Goal: Find specific page/section: Find specific page/section

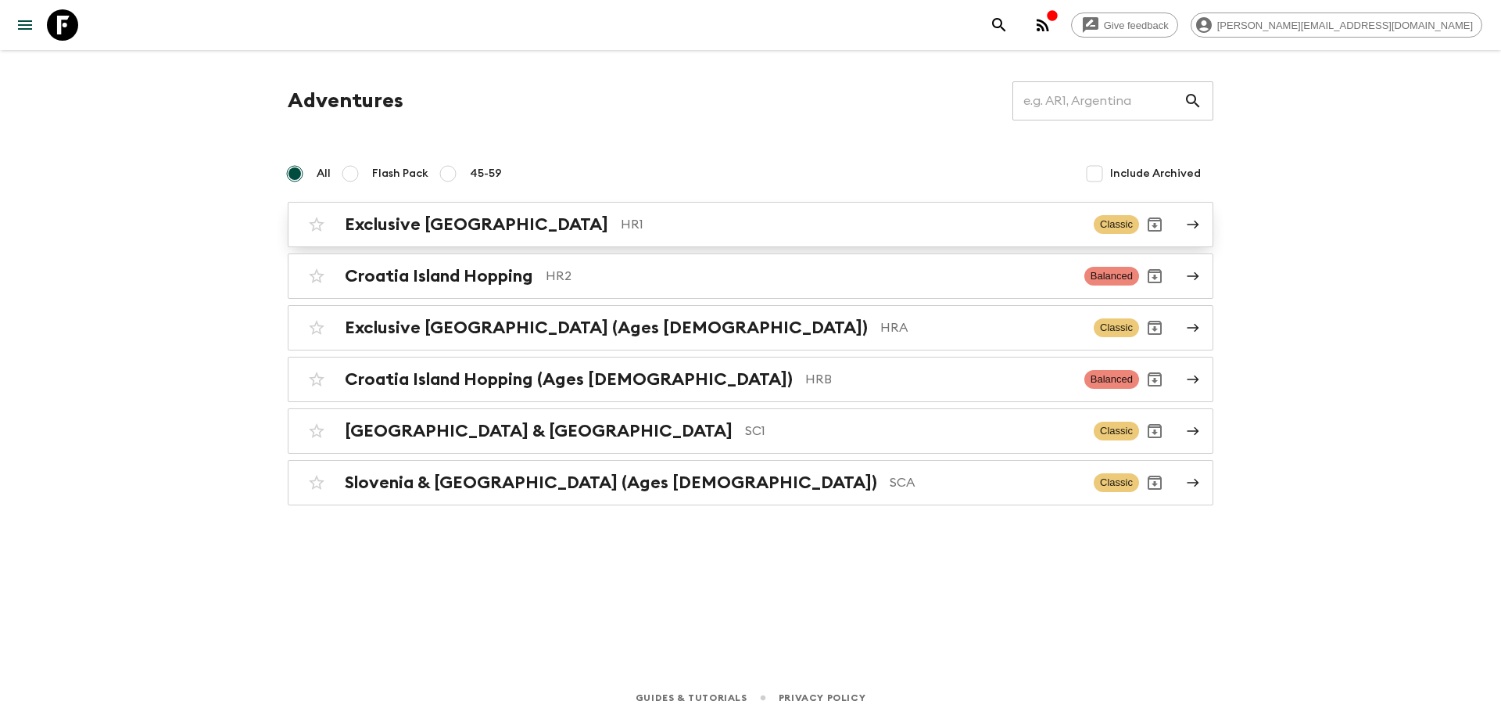
click at [621, 225] on p "HR1" at bounding box center [851, 224] width 461 height 19
click at [745, 429] on p "SC1" at bounding box center [913, 430] width 336 height 19
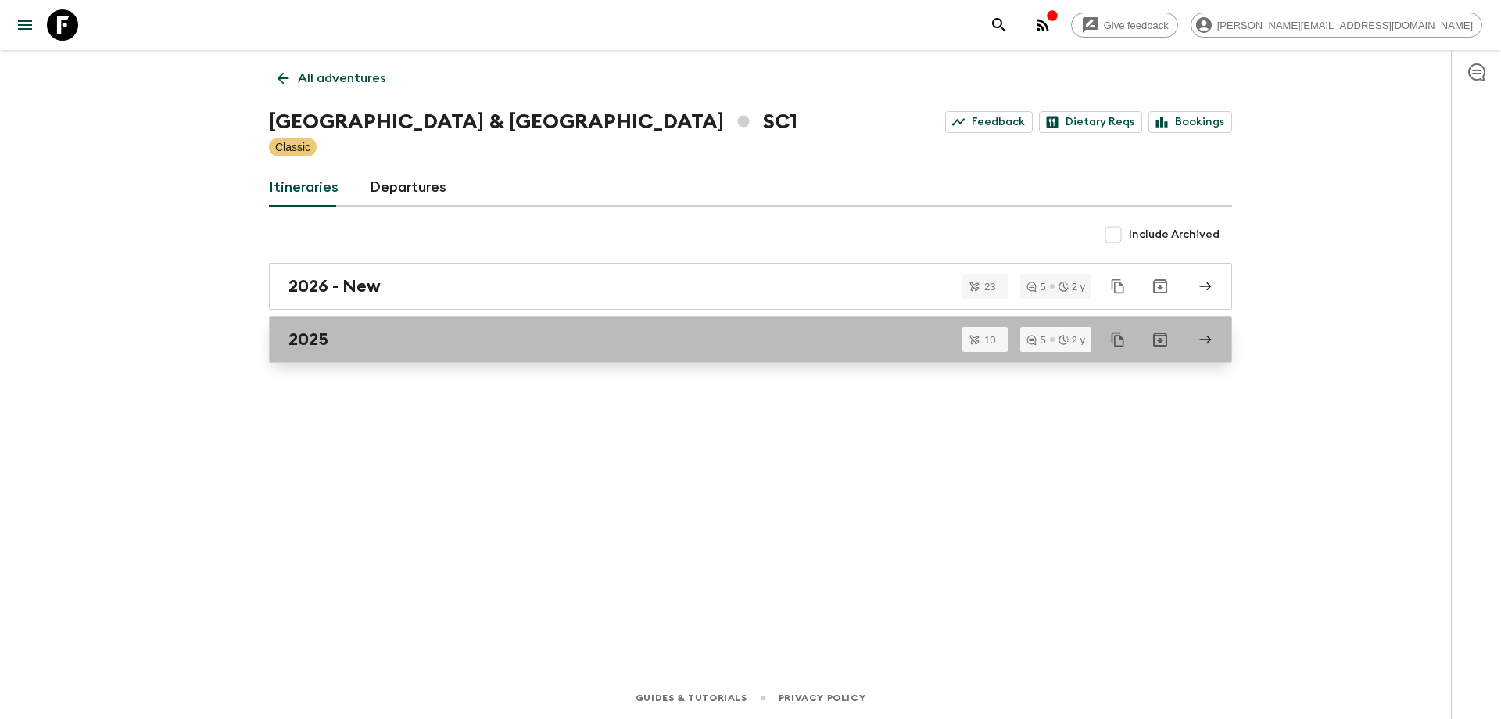
click at [651, 336] on div "2025" at bounding box center [736, 339] width 895 height 20
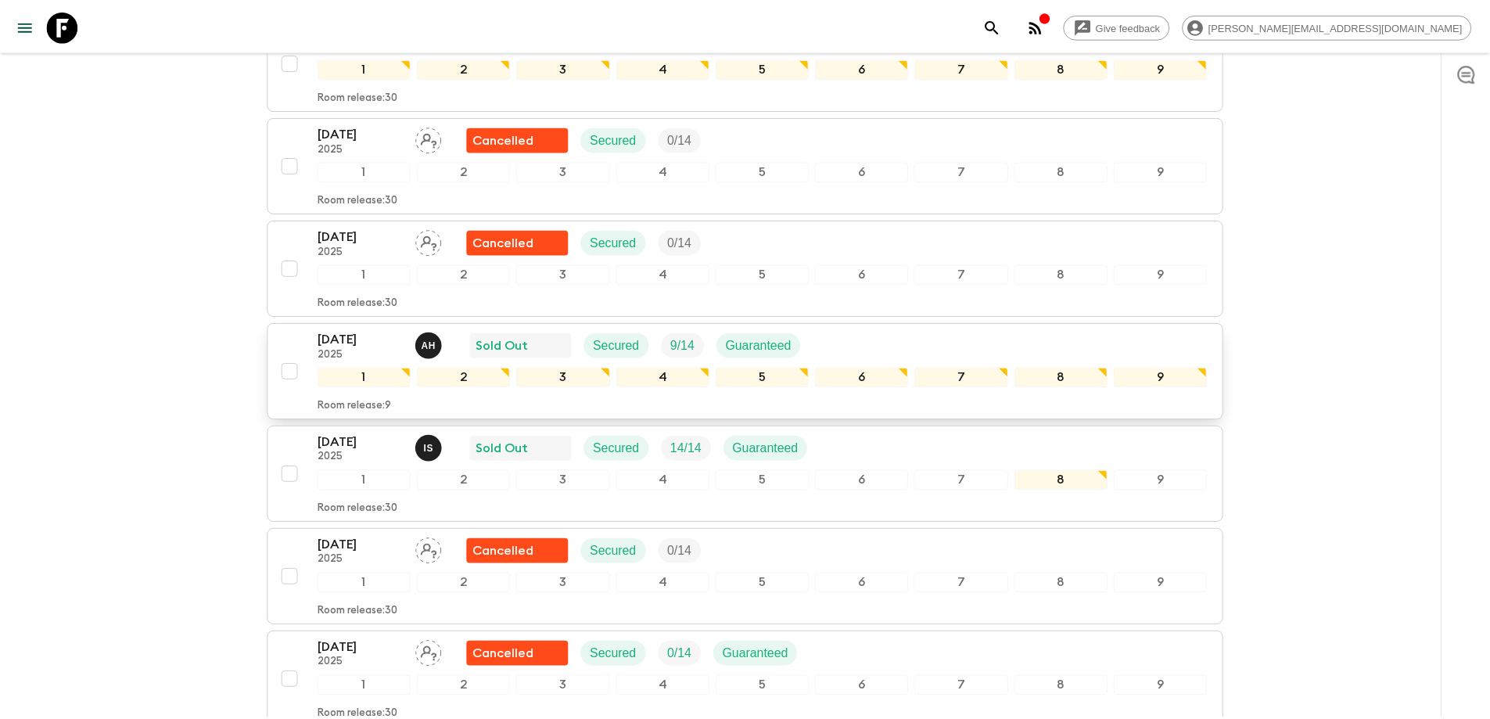
scroll to position [547, 0]
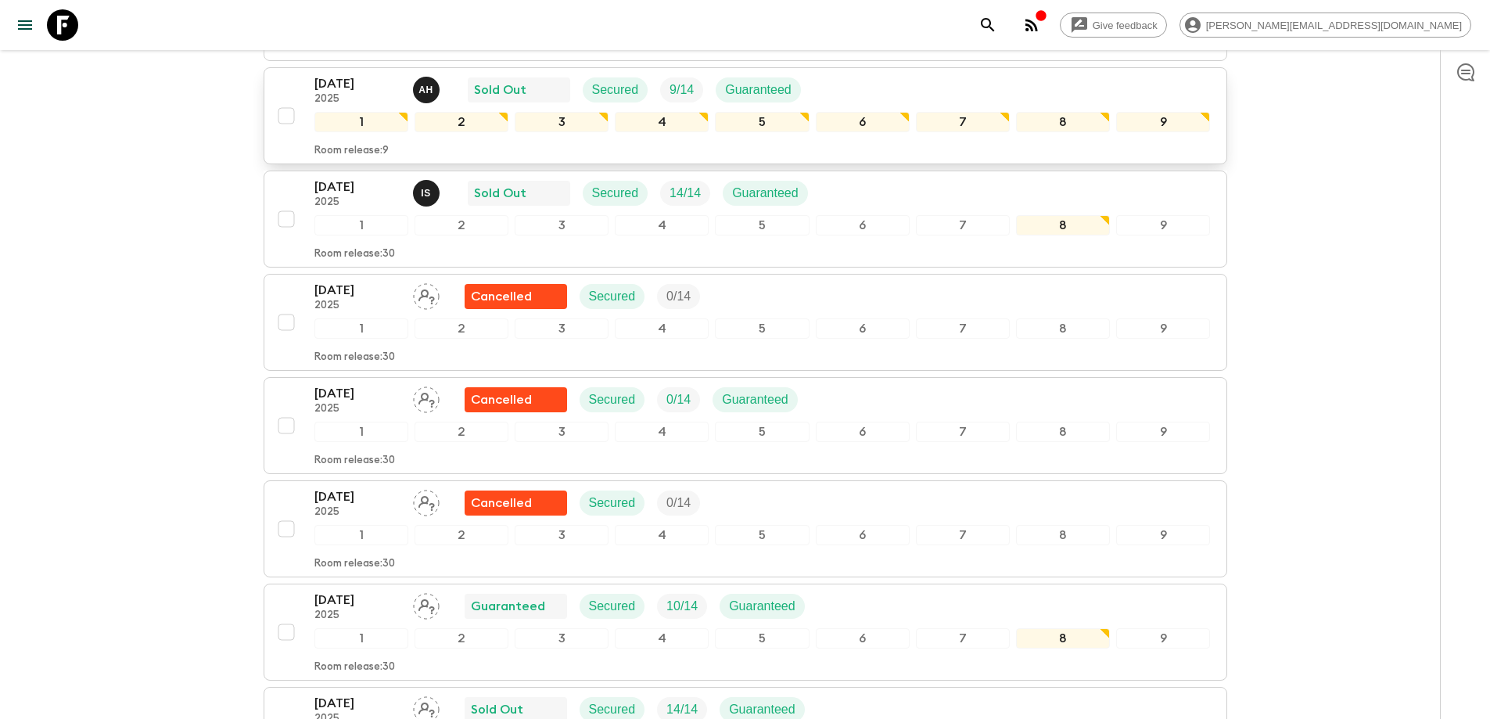
click at [977, 94] on div "04 Sep 2025 2025 A H Sold Out Secured 9 / 14 Guaranteed" at bounding box center [762, 89] width 896 height 31
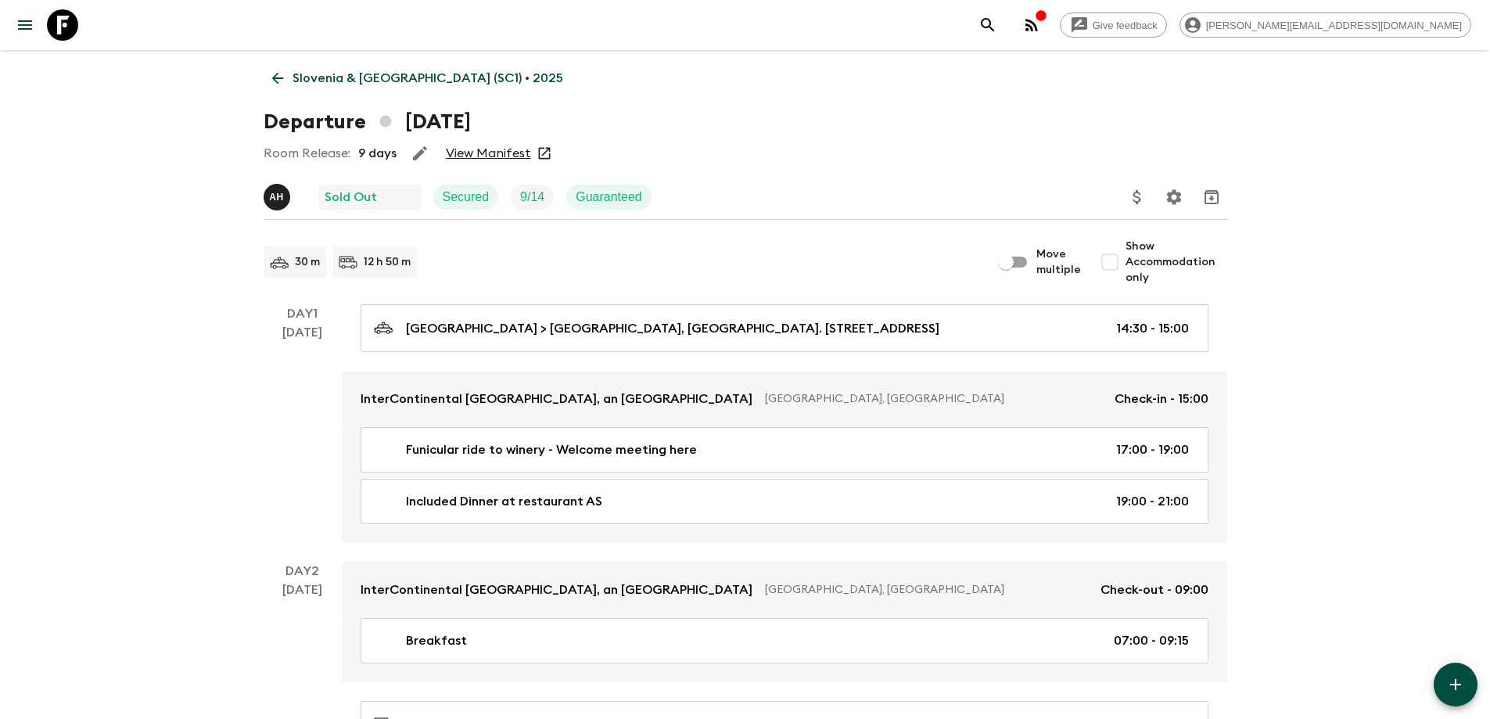
click at [465, 151] on link "View Manifest" at bounding box center [488, 153] width 85 height 16
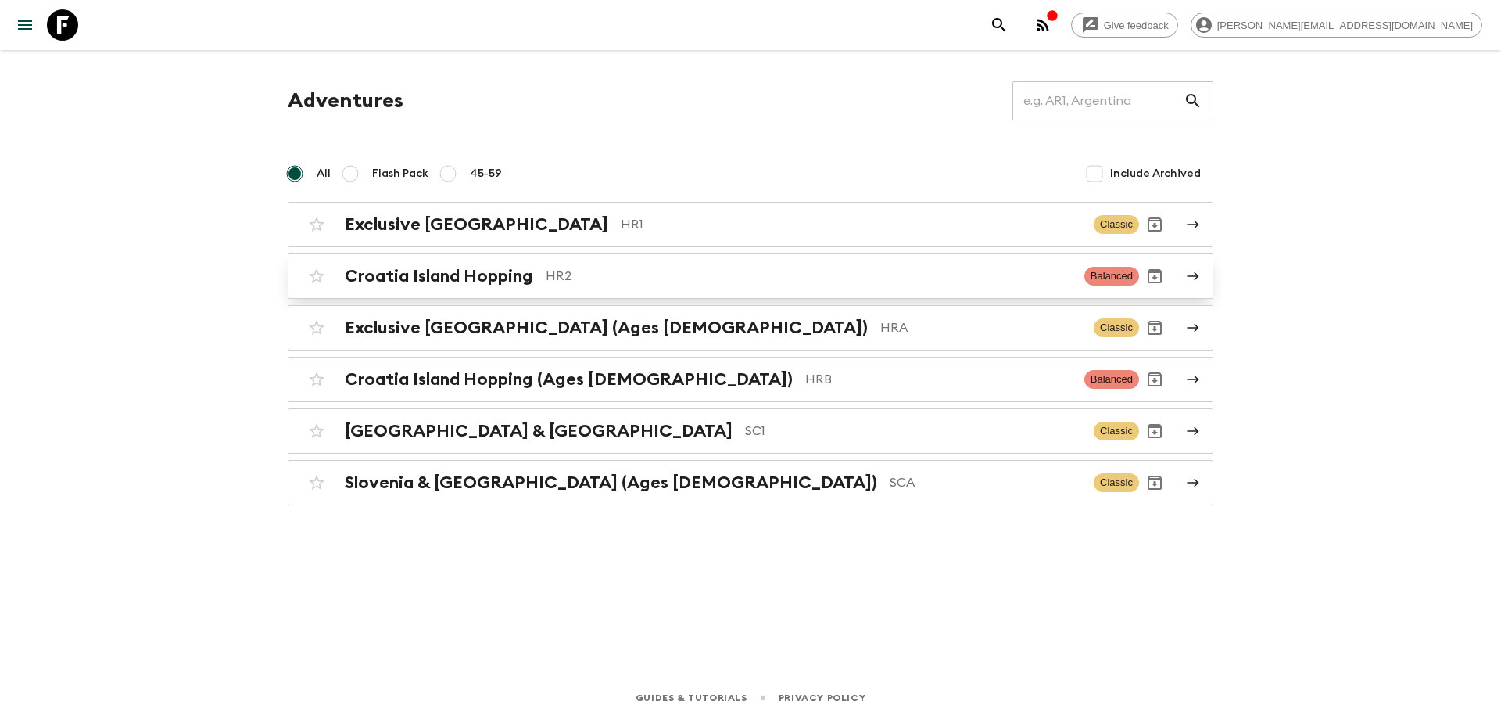
click at [559, 277] on p "HR2" at bounding box center [809, 276] width 526 height 19
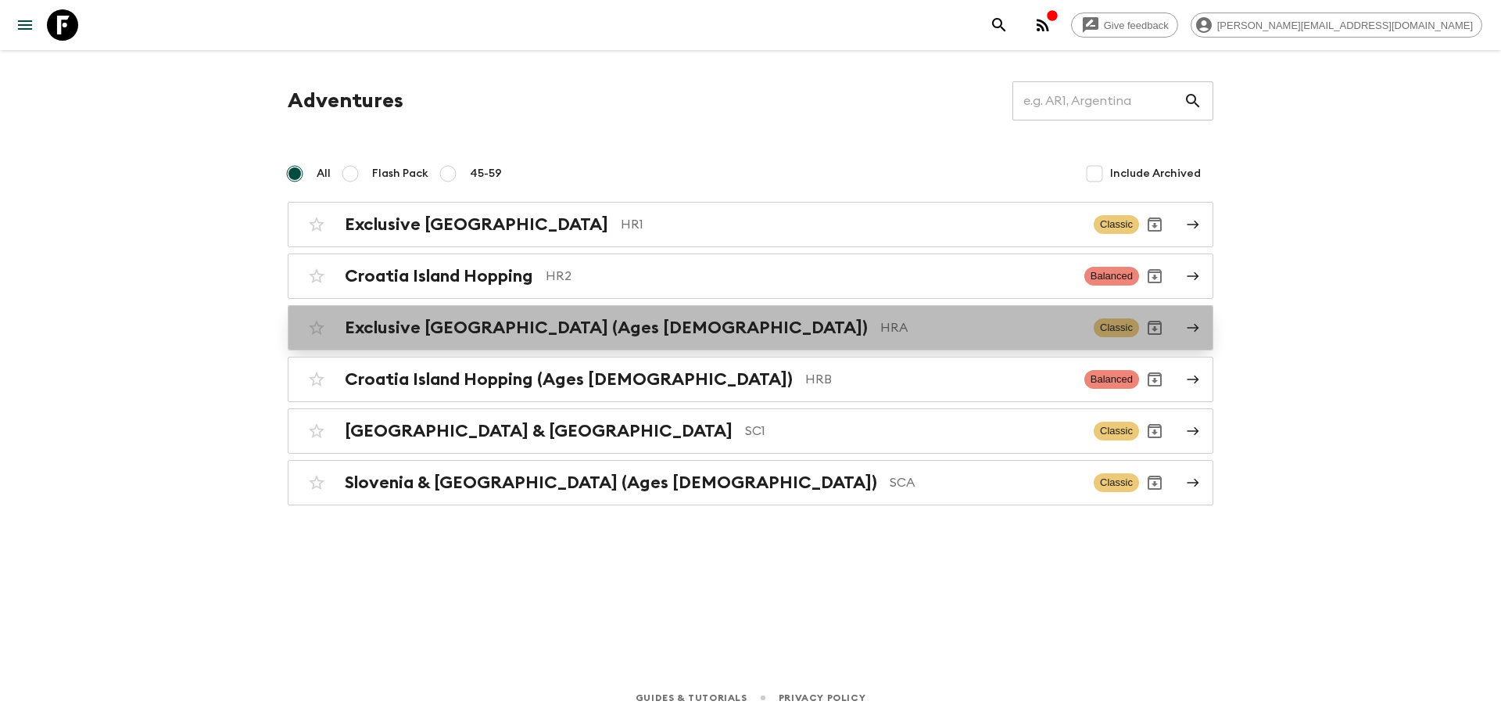
click at [624, 339] on div "Exclusive [GEOGRAPHIC_DATA] (Ages [DEMOGRAPHIC_DATA]) HRA Classic" at bounding box center [720, 327] width 838 height 31
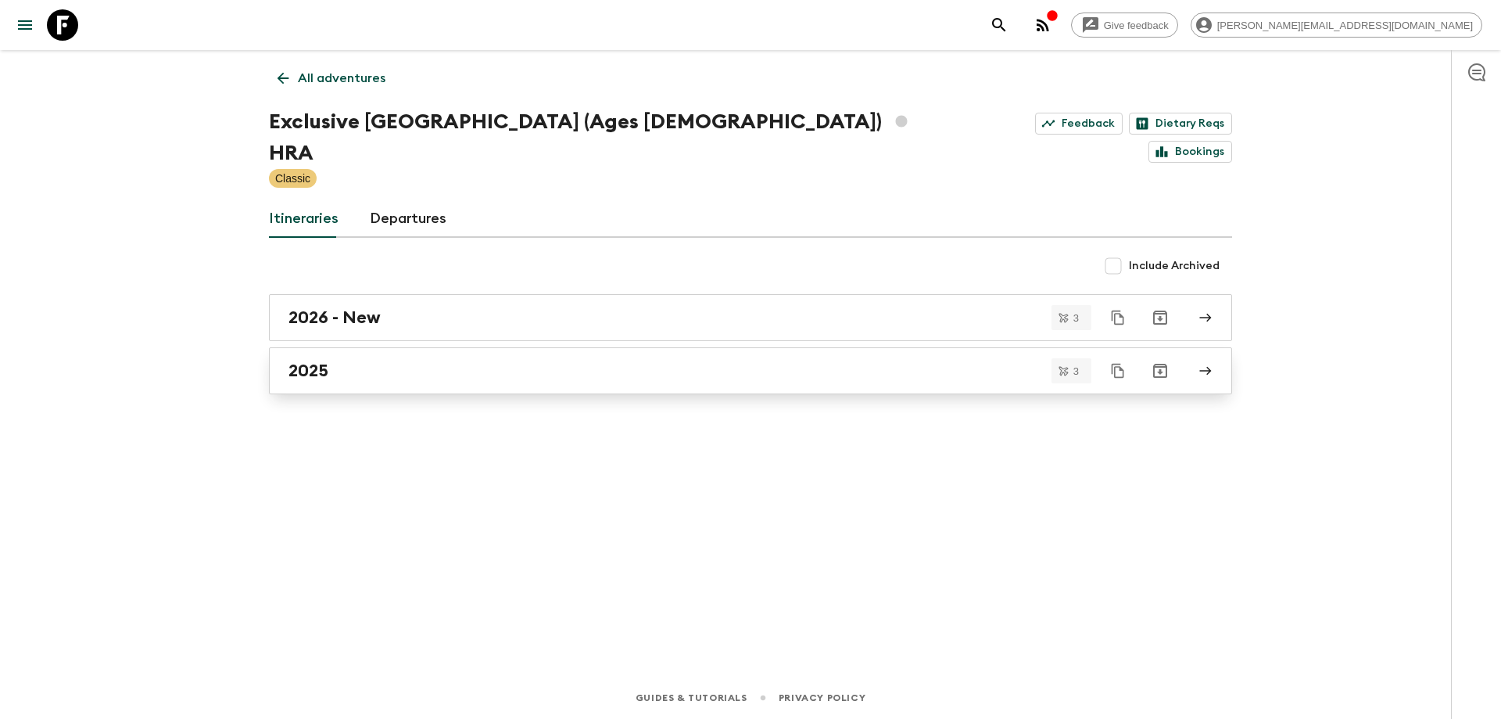
click at [393, 360] on div "2025" at bounding box center [736, 370] width 895 height 20
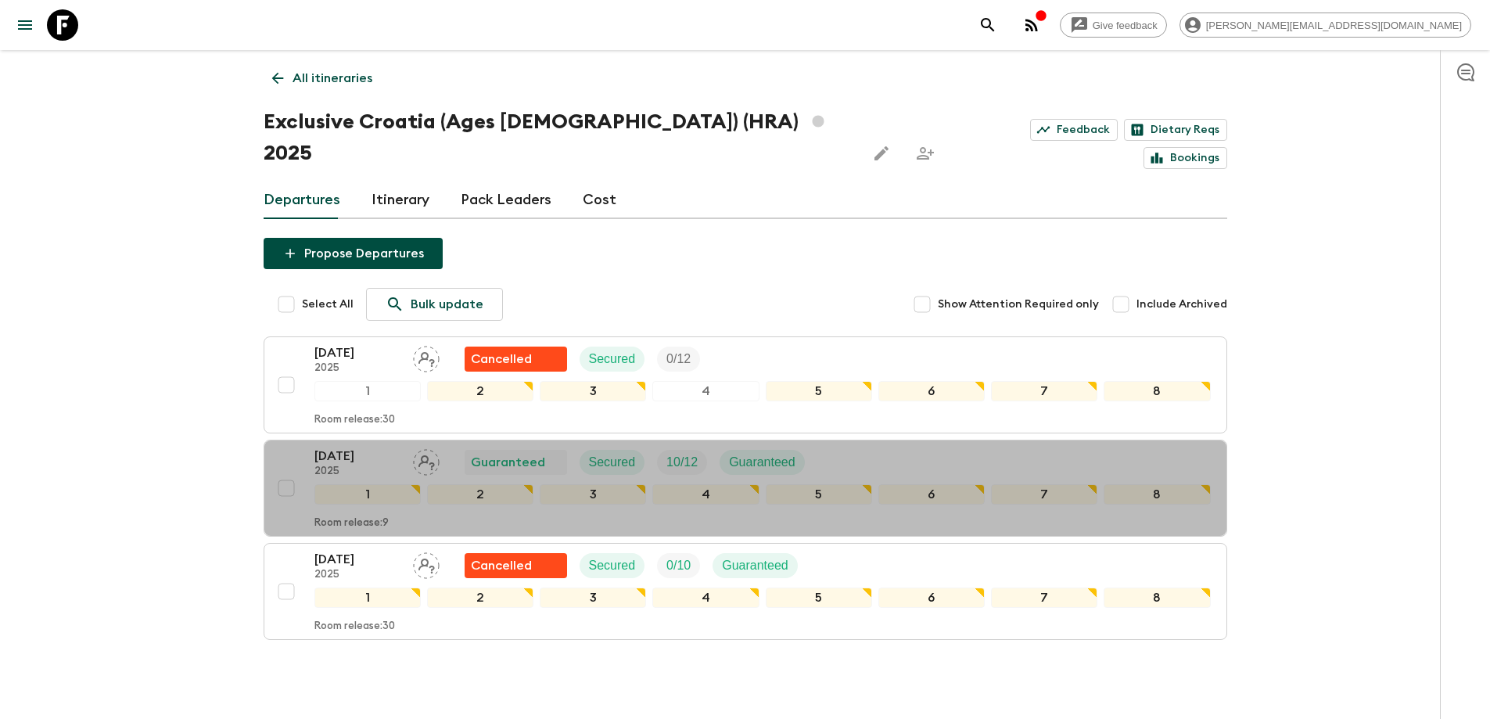
drag, startPoint x: 865, startPoint y: 427, endPoint x: 848, endPoint y: 450, distance: 28.6
click at [865, 446] on div "[DATE] 2025 Guaranteed Secured 10 / 12 Guaranteed" at bounding box center [762, 461] width 896 height 31
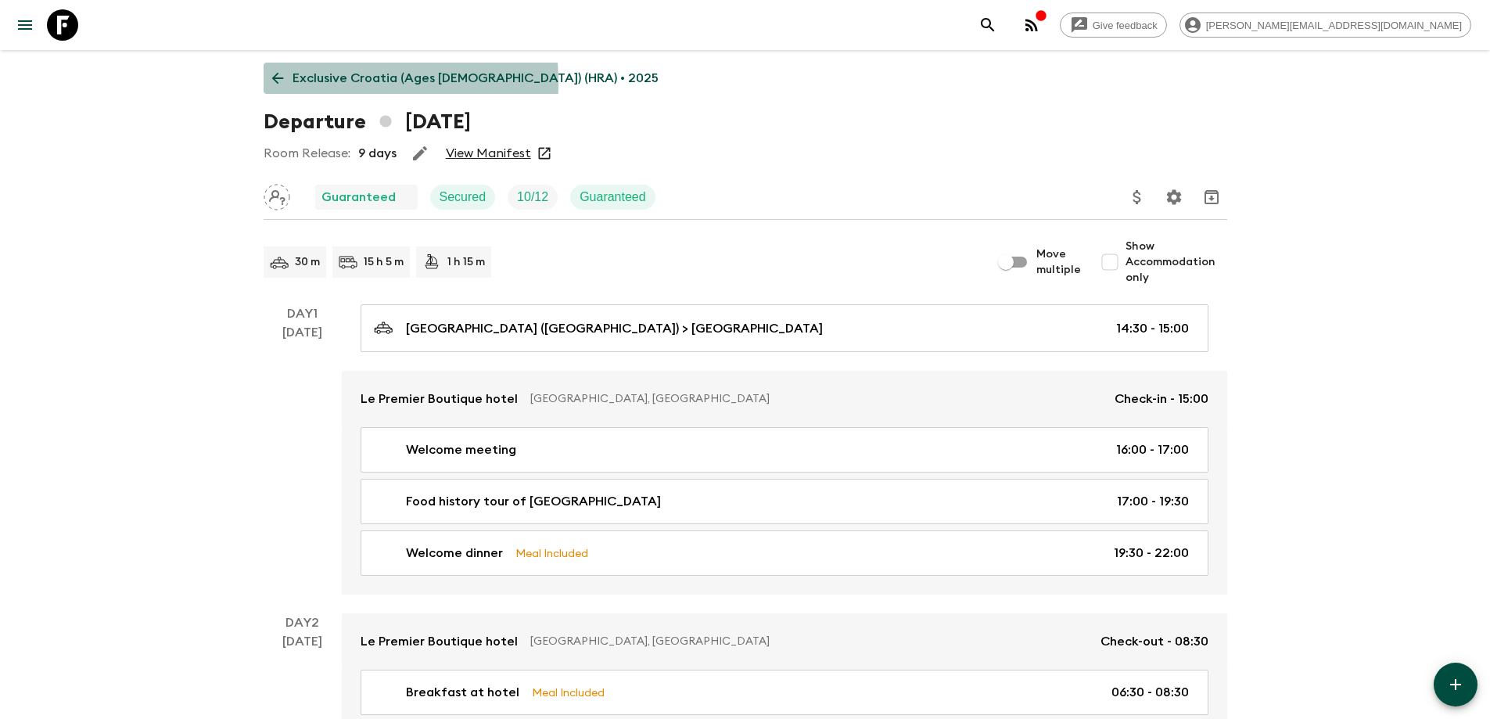
click at [289, 83] on link "Exclusive Croatia (Ages 45-59) (HRA) • 2025" at bounding box center [465, 78] width 403 height 31
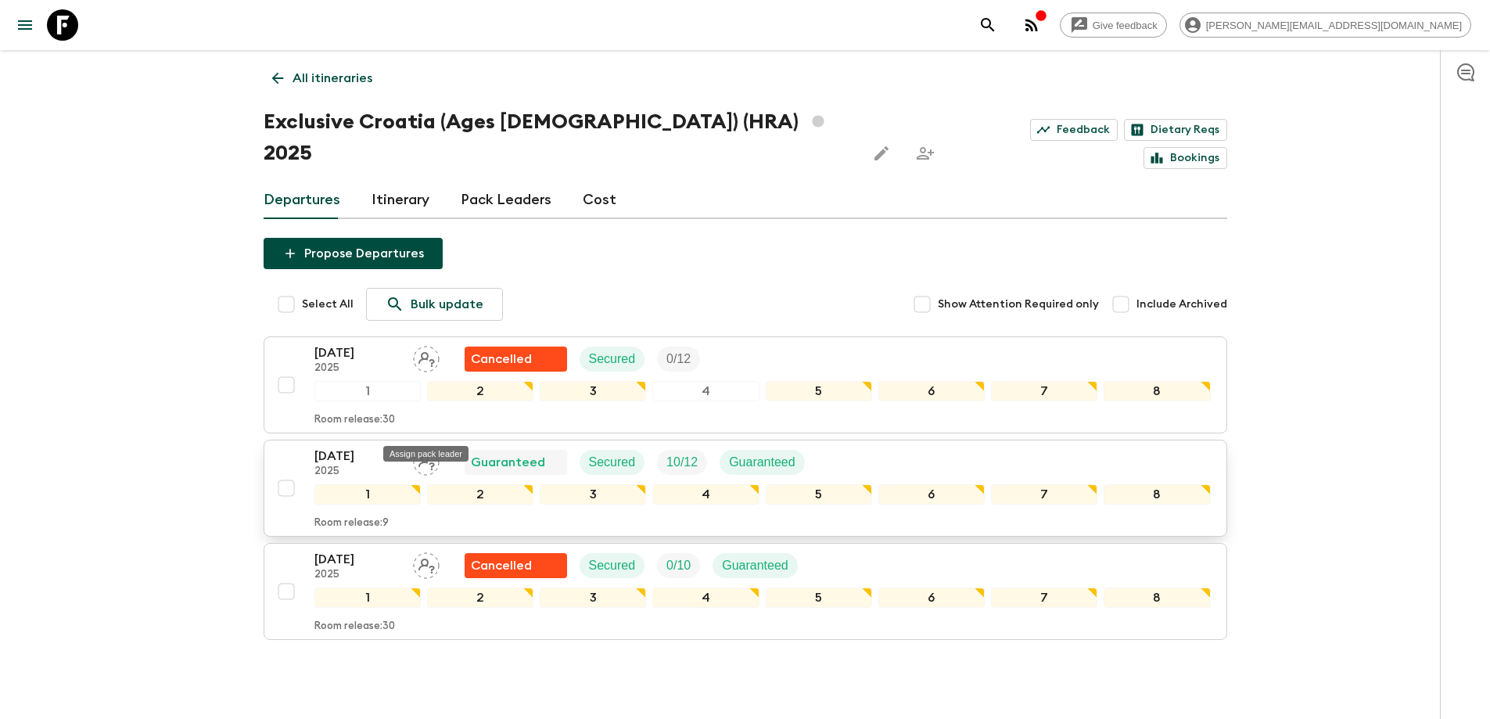
click at [424, 435] on div "Assign pack leader" at bounding box center [426, 449] width 88 height 28
click at [431, 449] on icon "Assign pack leader" at bounding box center [426, 462] width 27 height 27
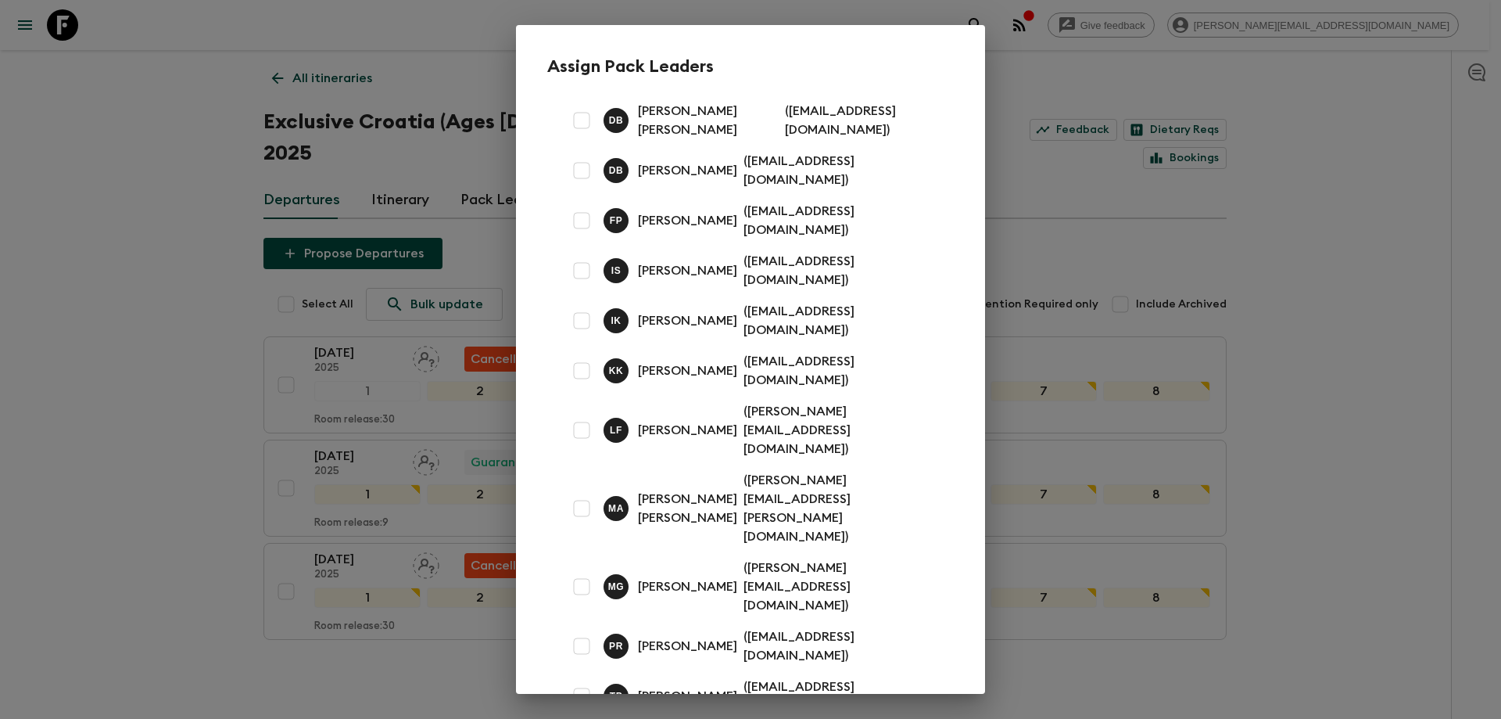
click at [158, 378] on div "Assign Pack Leaders D B Danko Balač ( dankobalac@gmail.com ) D B Duje Brečić ( …" at bounding box center [750, 359] width 1501 height 719
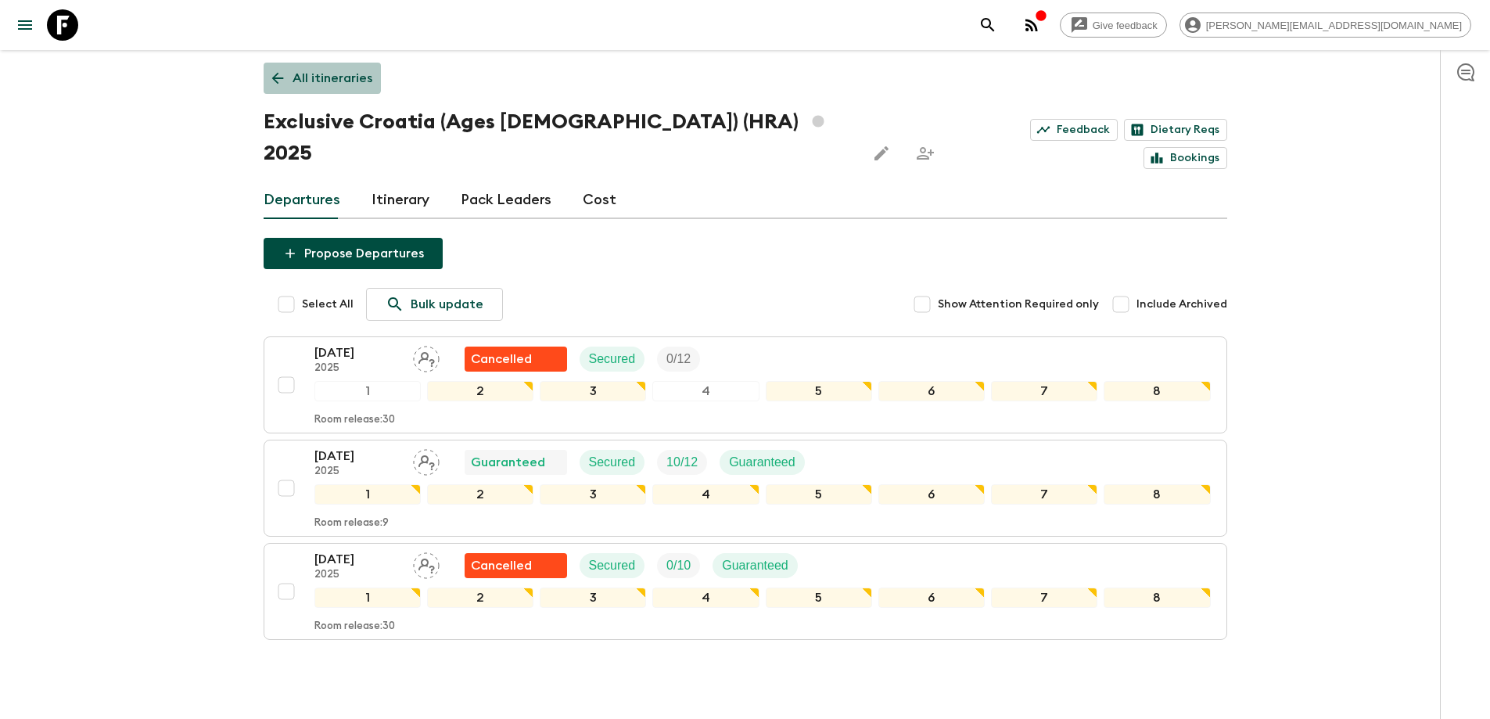
click at [321, 77] on p "All itineraries" at bounding box center [332, 78] width 80 height 19
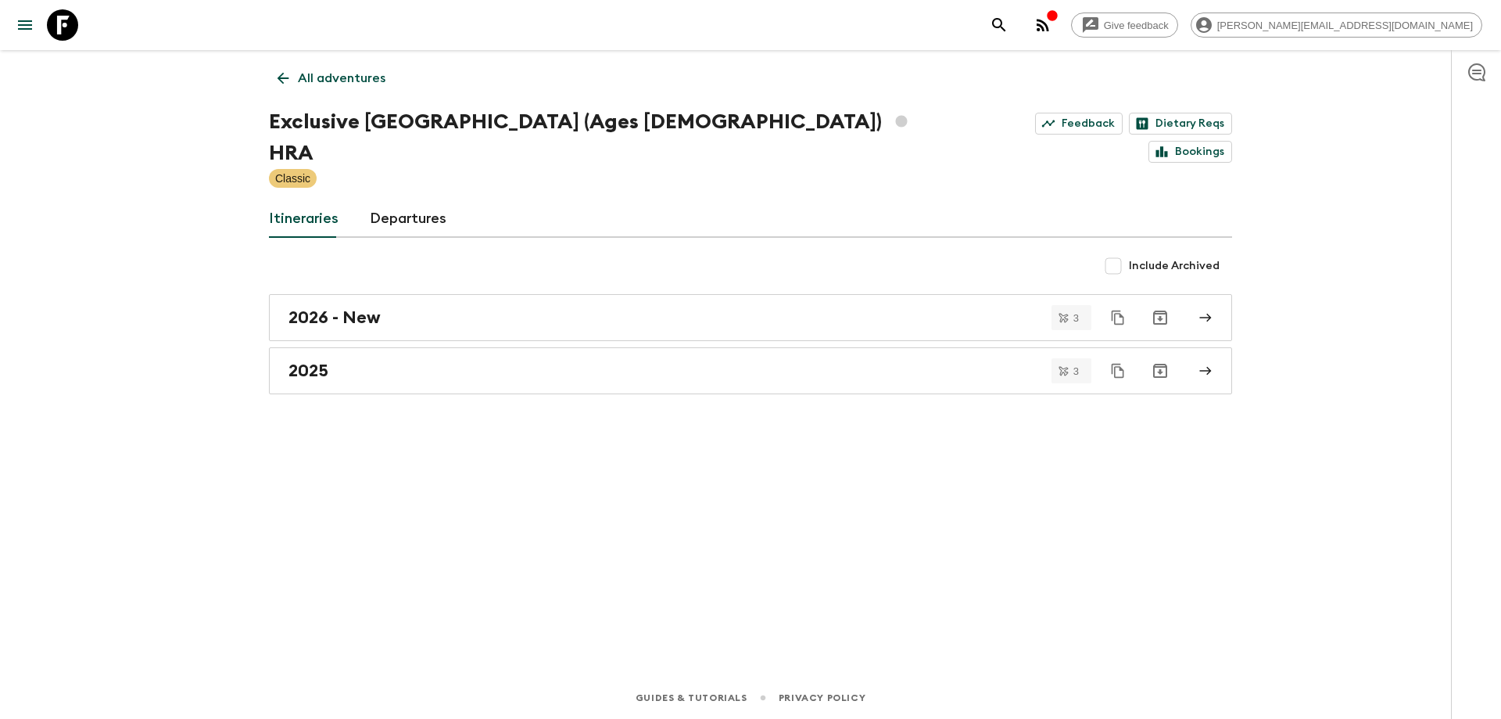
click at [378, 85] on p "All adventures" at bounding box center [342, 78] width 88 height 19
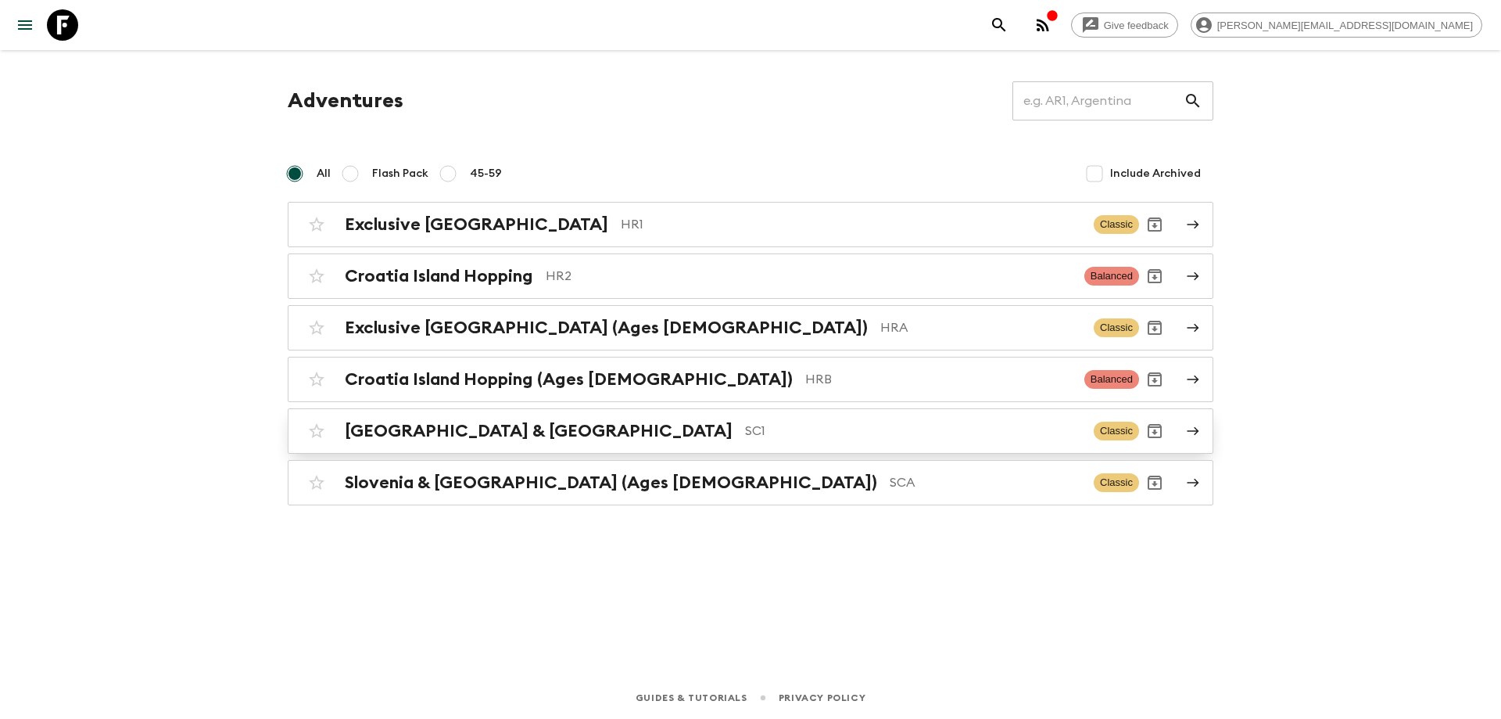
click at [574, 442] on div "Slovenia & Croatia SC1 Classic" at bounding box center [720, 430] width 838 height 31
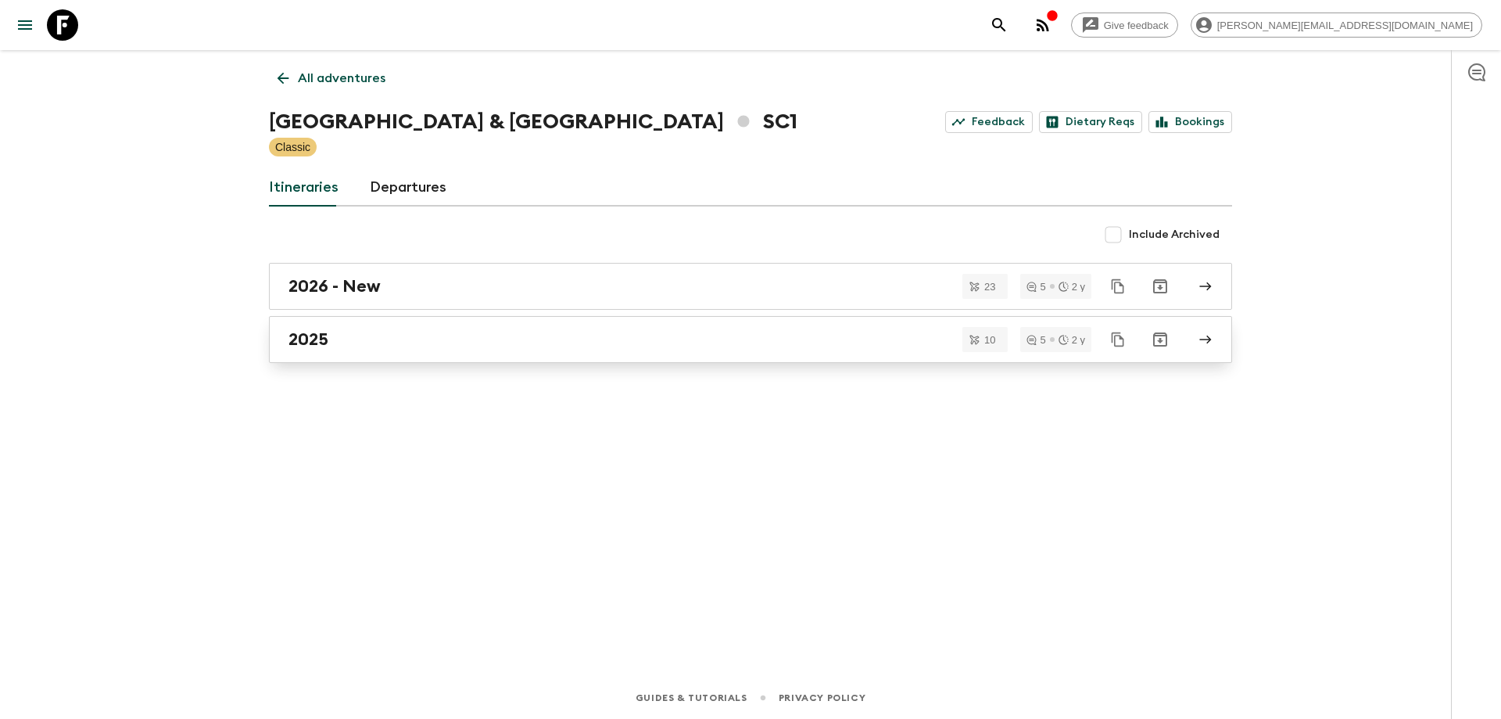
click at [398, 344] on div "2025" at bounding box center [736, 339] width 895 height 20
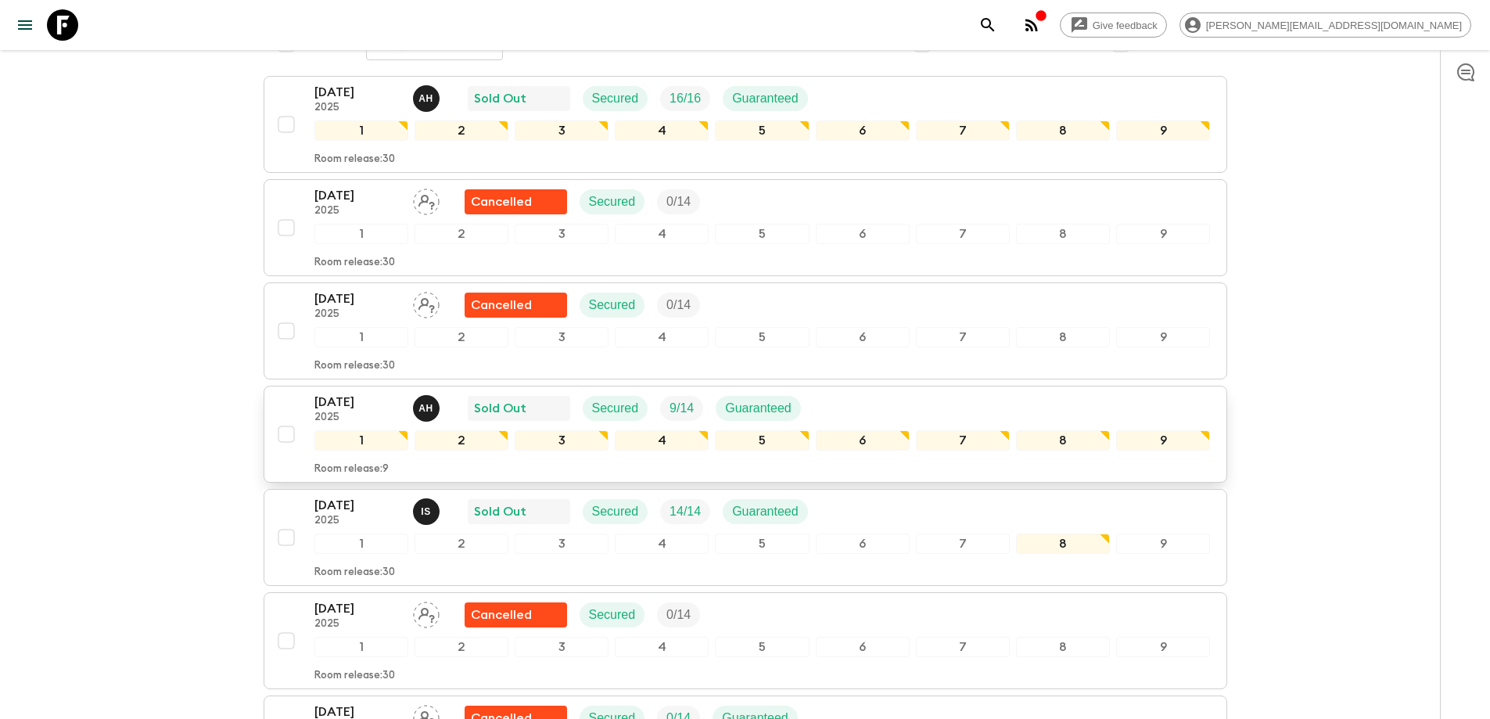
scroll to position [235, 0]
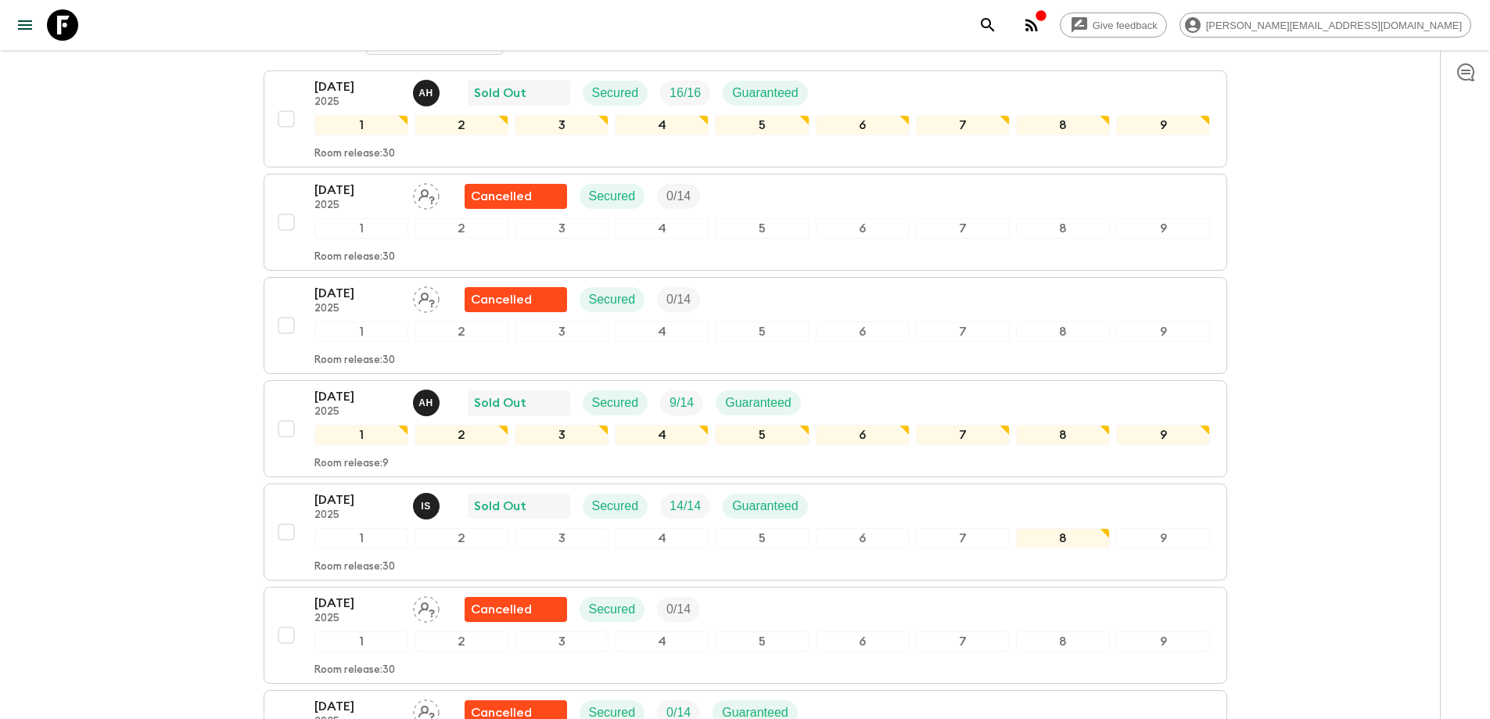
click at [880, 400] on div "04 Sep 2025 2025 A H Sold Out Secured 9 / 14 Guaranteed" at bounding box center [762, 402] width 896 height 31
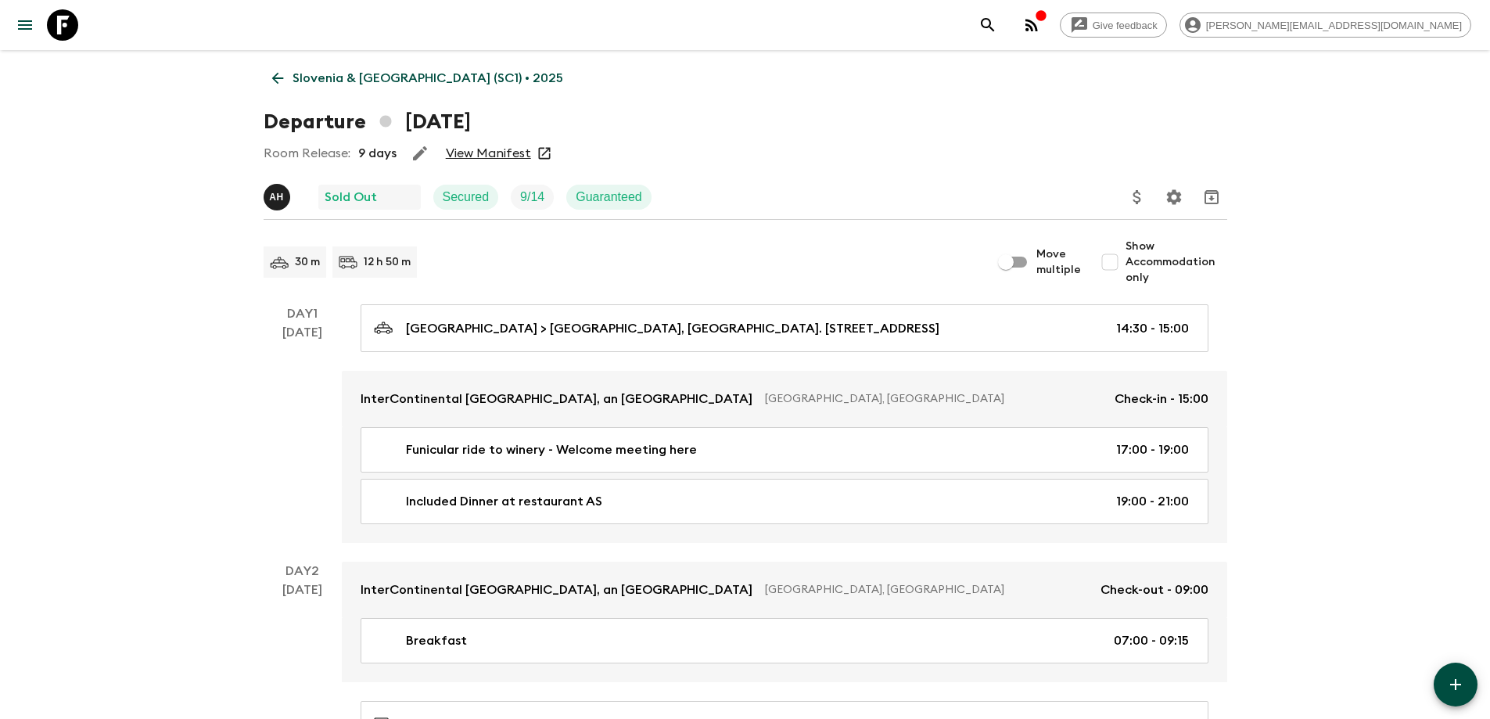
click at [509, 147] on link "View Manifest" at bounding box center [488, 153] width 85 height 16
